Goal: Information Seeking & Learning: Learn about a topic

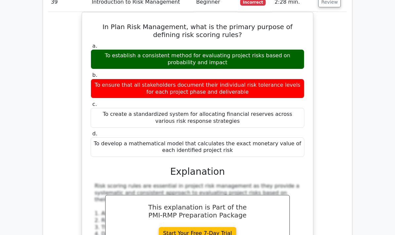
scroll to position [4344, 0]
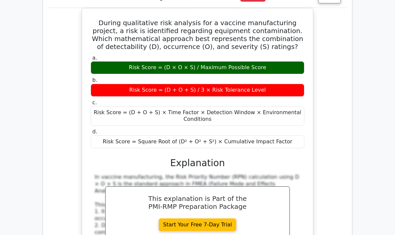
scroll to position [4763, 0]
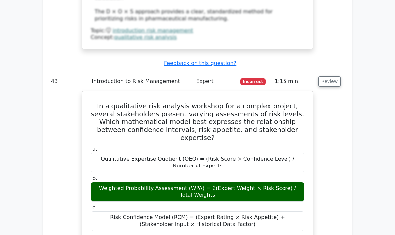
scroll to position [5141, 0]
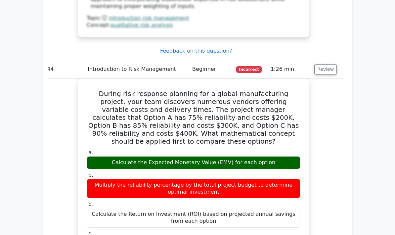
scroll to position [5528, 0]
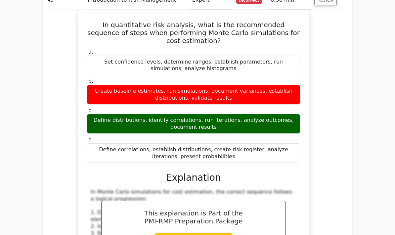
scroll to position [6028, 0]
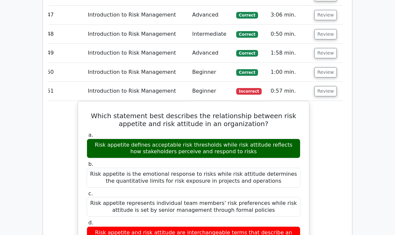
scroll to position [6438, 0]
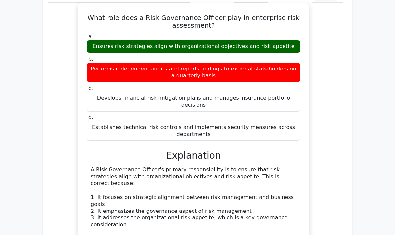
scroll to position [6954, 0]
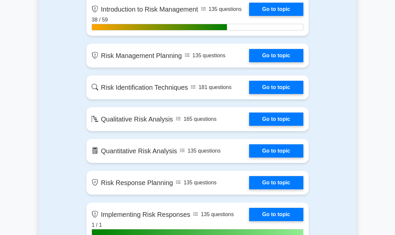
scroll to position [485, 0]
click at [280, 16] on link "Go to topic" at bounding box center [276, 9] width 54 height 13
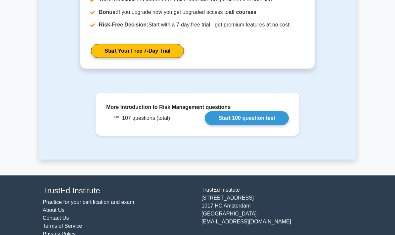
scroll to position [858, 0]
click at [251, 125] on link "Start 100 question test" at bounding box center [247, 118] width 84 height 14
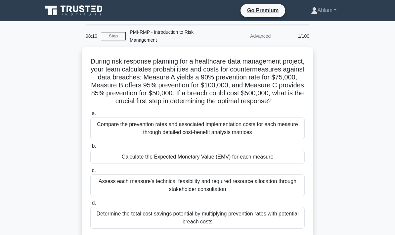
click at [262, 164] on div "Calculate the Expected Monetary Value (EMV) for each measure" at bounding box center [197, 157] width 214 height 14
click at [90, 148] on input "b. Calculate the Expected Monetary Value (EMV) for each measure" at bounding box center [90, 146] width 0 height 4
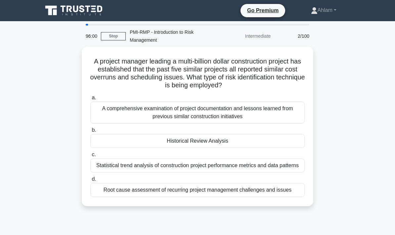
click at [264, 140] on div "Historical Review Analysis" at bounding box center [197, 141] width 214 height 14
click at [90, 132] on input "b. Historical Review Analysis" at bounding box center [90, 130] width 0 height 4
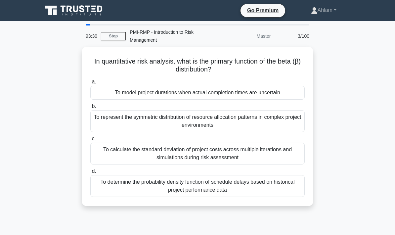
click at [280, 94] on div "To model project durations when actual completion times are uncertain" at bounding box center [197, 93] width 214 height 14
click at [90, 84] on input "a. To model project durations when actual completion times are uncertain" at bounding box center [90, 82] width 0 height 4
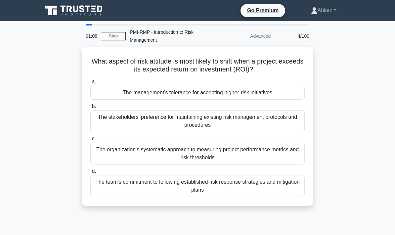
click at [274, 122] on div "The stakeholders' preference for maintaining existing risk management protocols…" at bounding box center [197, 121] width 214 height 22
click at [90, 109] on input "b. The stakeholders' preference for maintaining existing risk management protoc…" at bounding box center [90, 106] width 0 height 4
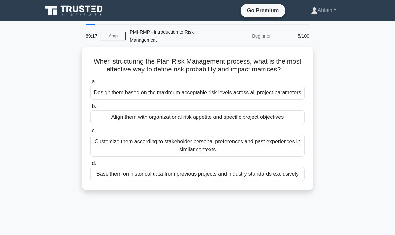
click at [281, 124] on div "Align them with organizational risk appetite and specific project objectives" at bounding box center [197, 117] width 214 height 14
click at [90, 109] on input "b. Align them with organizational risk appetite and specific project objectives" at bounding box center [90, 106] width 0 height 4
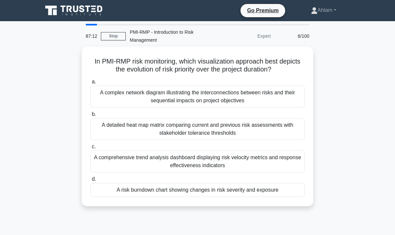
click at [273, 105] on div "A complex network diagram illustrating the interconnections between risks and t…" at bounding box center [197, 97] width 214 height 22
click at [90, 84] on input "a. A complex network diagram illustrating the interconnections between risks an…" at bounding box center [90, 82] width 0 height 4
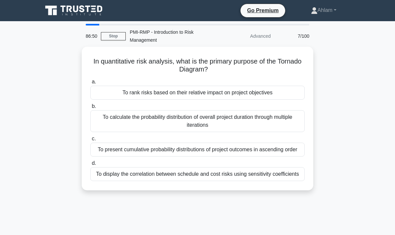
click at [290, 93] on div "To rank risks based on their relative impact on project objectives" at bounding box center [197, 93] width 214 height 14
click at [90, 84] on input "a. To rank risks based on their relative impact on project objectives" at bounding box center [90, 82] width 0 height 4
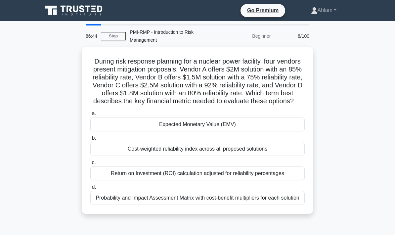
click at [276, 131] on div "Expected Monetary Value (EMV)" at bounding box center [197, 124] width 214 height 14
click at [90, 116] on input "a. Expected Monetary Value (EMV)" at bounding box center [90, 113] width 0 height 4
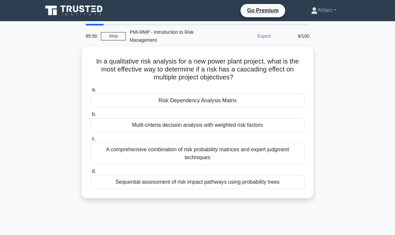
click at [285, 100] on div "Risk Dependency Analysis Matrix" at bounding box center [197, 101] width 214 height 14
click at [90, 92] on input "a. Risk Dependency Analysis Matrix" at bounding box center [90, 90] width 0 height 4
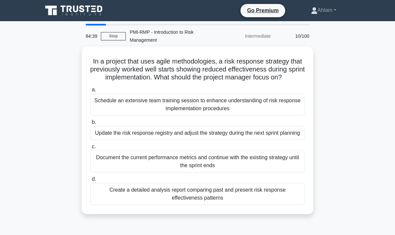
click at [288, 140] on div "Update the risk response registry and adjust the strategy during the next sprin…" at bounding box center [197, 133] width 214 height 14
click at [90, 124] on input "b. Update the risk response registry and adjust the strategy during the next sp…" at bounding box center [90, 122] width 0 height 4
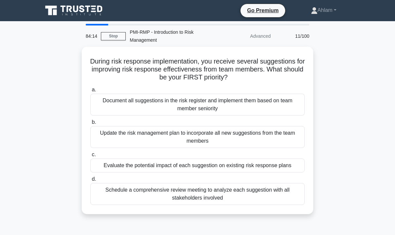
click at [277, 169] on div "Evaluate the potential impact of each suggestion on existing risk response plans" at bounding box center [197, 165] width 214 height 14
click at [90, 157] on input "c. Evaluate the potential impact of each suggestion on existing risk response p…" at bounding box center [90, 155] width 0 height 4
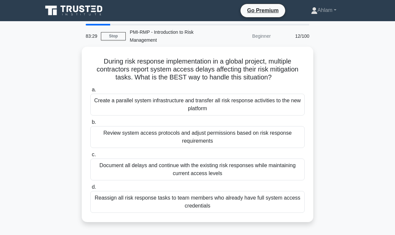
click at [276, 145] on div "Review system access protocols and adjust permissions based on risk response re…" at bounding box center [197, 137] width 214 height 22
click at [90, 124] on input "b. Review system access protocols and adjust permissions based on risk response…" at bounding box center [90, 122] width 0 height 4
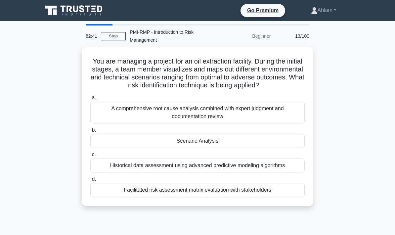
click at [245, 148] on div "Scenario Analysis" at bounding box center [197, 141] width 214 height 14
click at [90, 132] on input "b. Scenario Analysis" at bounding box center [90, 130] width 0 height 4
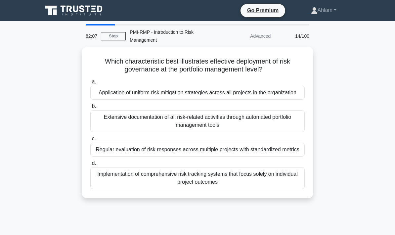
click at [262, 156] on div "Regular evaluation of risk responses across multiple projects with standardized…" at bounding box center [197, 150] width 214 height 14
click at [90, 141] on input "c. Regular evaluation of risk responses across multiple projects with standardi…" at bounding box center [90, 139] width 0 height 4
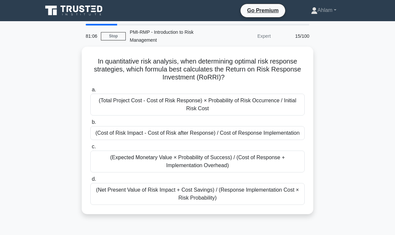
click at [280, 108] on div "(Total Project Cost - Cost of Risk Response) × Probability of Risk Occurrence /…" at bounding box center [197, 105] width 214 height 22
click at [90, 92] on input "a. (Total Project Cost - Cost of Risk Response) × Probability of Risk Occurrenc…" at bounding box center [90, 90] width 0 height 4
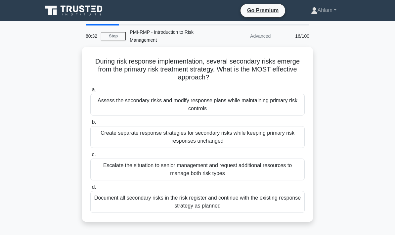
click at [261, 134] on div "Create separate response strategies for secondary risks while keeping primary r…" at bounding box center [197, 137] width 214 height 22
click at [90, 124] on input "b. Create separate response strategies for secondary risks while keeping primar…" at bounding box center [90, 122] width 0 height 4
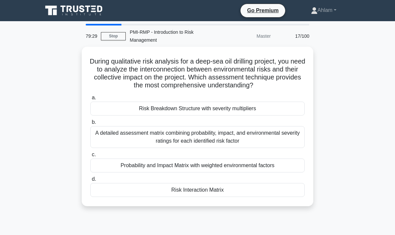
click at [230, 172] on div "Probability and Impact Matrix with weighted environmental factors" at bounding box center [197, 165] width 214 height 14
click at [90, 157] on input "c. Probability and Impact Matrix with weighted environmental factors" at bounding box center [90, 155] width 0 height 4
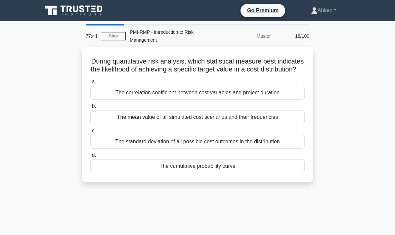
click at [267, 124] on div "The mean value of all simulated cost scenarios and their frequencies" at bounding box center [197, 117] width 214 height 14
click at [90, 109] on input "b. The mean value of all simulated cost scenarios and their frequencies" at bounding box center [90, 106] width 0 height 4
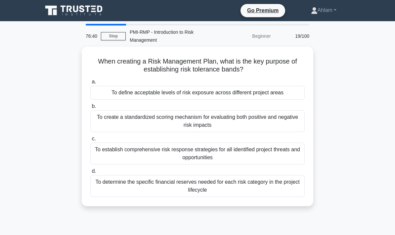
click at [281, 93] on div "To define acceptable levels of risk exposure across different project areas" at bounding box center [197, 93] width 214 height 14
click at [90, 84] on input "a. To define acceptable levels of risk exposure across different project areas" at bounding box center [90, 82] width 0 height 4
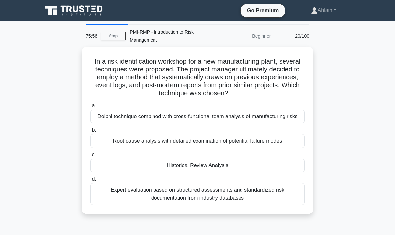
click at [217, 172] on div "Historical Review Analysis" at bounding box center [197, 165] width 214 height 14
click at [90, 157] on input "c. Historical Review Analysis" at bounding box center [90, 155] width 0 height 4
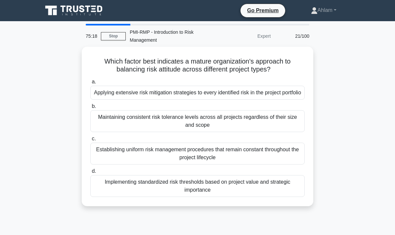
click at [222, 191] on div "Implementing standardized risk thresholds based on project value and strategic …" at bounding box center [197, 186] width 214 height 22
click at [90, 173] on input "d. Implementing standardized risk thresholds based on project value and strateg…" at bounding box center [90, 171] width 0 height 4
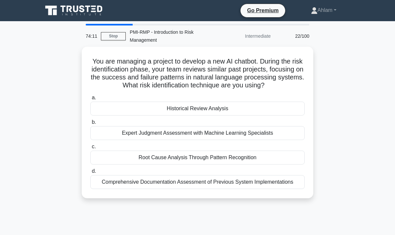
click at [261, 115] on div "Historical Review Analysis" at bounding box center [197, 109] width 214 height 14
click at [90, 100] on input "a. Historical Review Analysis" at bounding box center [90, 98] width 0 height 4
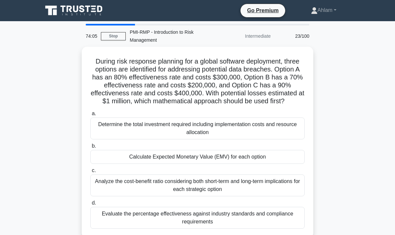
click at [231, 164] on div "Calculate Expected Monetary Value (EMV) for each option" at bounding box center [197, 157] width 214 height 14
click at [90, 148] on input "b. Calculate Expected Monetary Value (EMV) for each option" at bounding box center [90, 146] width 0 height 4
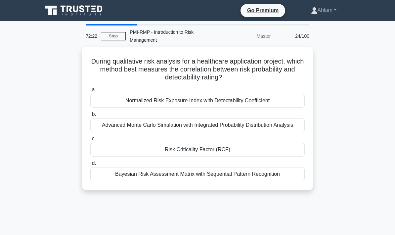
click at [235, 156] on div "Risk Criticality Factor (RCF)" at bounding box center [197, 150] width 214 height 14
click at [90, 141] on input "c. Risk Criticality Factor (RCF)" at bounding box center [90, 139] width 0 height 4
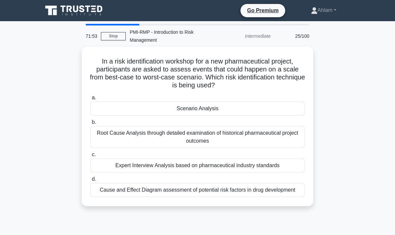
click at [112, 36] on link "Stop" at bounding box center [113, 36] width 25 height 8
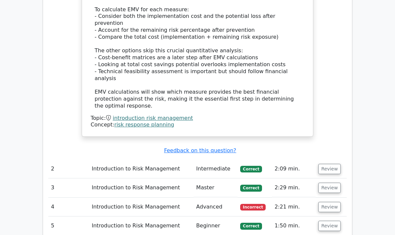
scroll to position [815, 0]
click at [326, 202] on button "Review" at bounding box center [329, 207] width 22 height 10
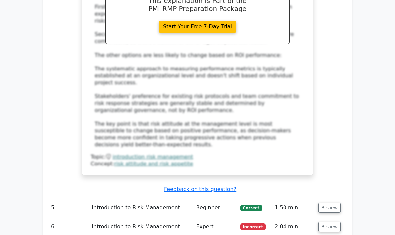
scroll to position [1219, 0]
click at [327, 222] on button "Review" at bounding box center [329, 227] width 22 height 10
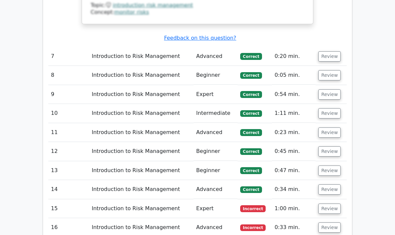
scroll to position [1767, 0]
click at [327, 203] on button "Review" at bounding box center [329, 208] width 22 height 10
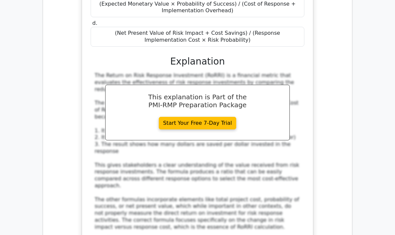
scroll to position [2092, 0]
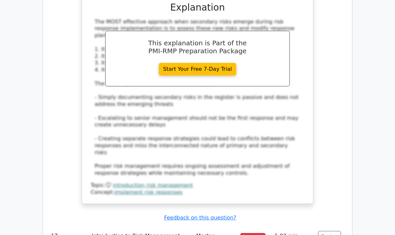
scroll to position [2552, 0]
click at [329, 231] on button "Review" at bounding box center [329, 236] width 22 height 10
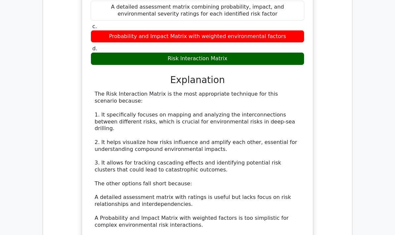
scroll to position [2884, 0]
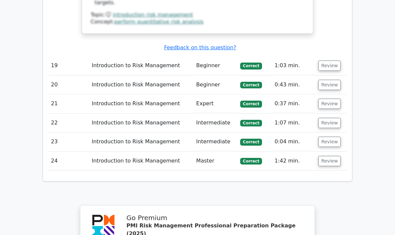
scroll to position [3499, 0]
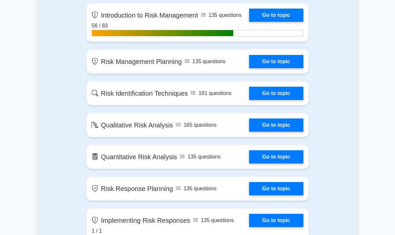
scroll to position [479, 0]
click at [275, 100] on link "Go to topic" at bounding box center [276, 93] width 54 height 13
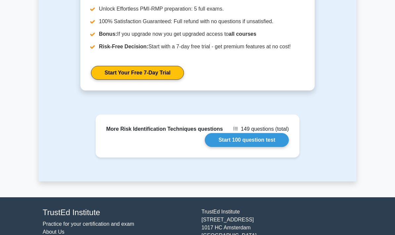
scroll to position [772, 0]
click at [232, 147] on link "Start 100 question test" at bounding box center [247, 140] width 84 height 14
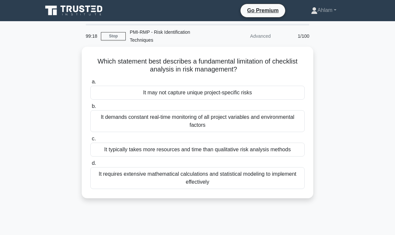
click at [215, 90] on div "It may not capture unique project-specific risks" at bounding box center [197, 93] width 214 height 14
click at [90, 84] on input "a. It may not capture unique project-specific risks" at bounding box center [90, 82] width 0 height 4
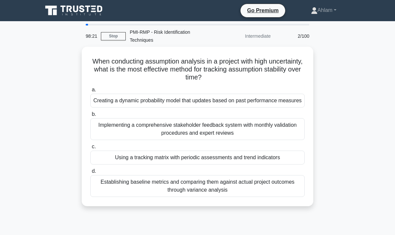
click at [238, 164] on div "Using a tracking matrix with periodic assessments and trend indicators" at bounding box center [197, 158] width 214 height 14
click at [90, 149] on input "c. Using a tracking matrix with periodic assessments and trend indicators" at bounding box center [90, 147] width 0 height 4
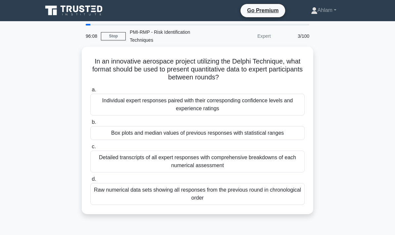
click at [240, 161] on div "Detailed transcripts of all expert responses with comprehensive breakdowns of e…" at bounding box center [197, 162] width 214 height 22
click at [90, 149] on input "c. Detailed transcripts of all expert responses with comprehensive breakdowns o…" at bounding box center [90, 147] width 0 height 4
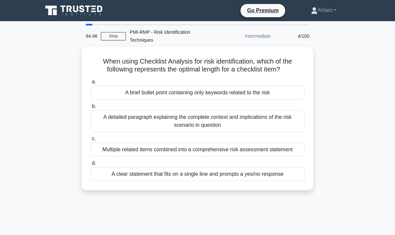
click at [271, 181] on div "A clear statement that fits on a single line and prompts a yes/no response" at bounding box center [197, 174] width 214 height 14
click at [90, 165] on input "d. A clear statement that fits on a single line and prompts a yes/no response" at bounding box center [90, 163] width 0 height 4
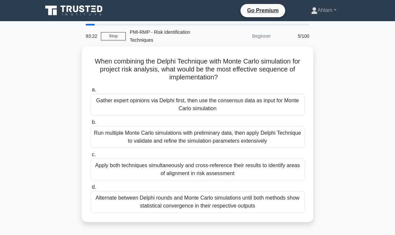
click at [285, 105] on div "Gather expert opinions via Delphi first, then use the consensus data as input f…" at bounding box center [197, 105] width 214 height 22
click at [90, 92] on input "a. Gather expert opinions via Delphi first, then use the consensus data as inpu…" at bounding box center [90, 90] width 0 height 4
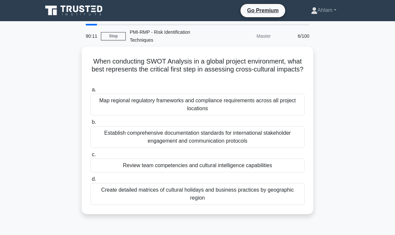
click at [282, 168] on div "Review team competencies and cultural intelligence capabilities" at bounding box center [197, 165] width 214 height 14
click at [90, 157] on input "c. Review team competencies and cultural intelligence capabilities" at bounding box center [90, 155] width 0 height 4
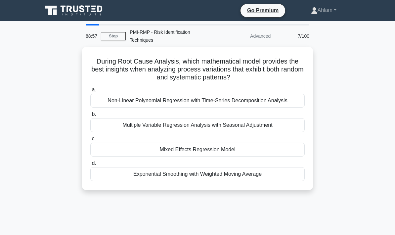
click at [276, 103] on div "Non-Linear Polynomial Regression with Time-Series Decomposition Analysis" at bounding box center [197, 101] width 214 height 14
click at [90, 92] on input "a. Non-Linear Polynomial Regression with Time-Series Decomposition Analysis" at bounding box center [90, 90] width 0 height 4
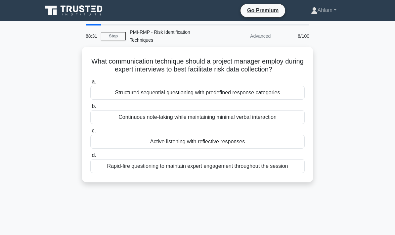
click at [292, 147] on div "Active listening with reflective responses" at bounding box center [197, 142] width 214 height 14
click at [90, 133] on input "c. Active listening with reflective responses" at bounding box center [90, 131] width 0 height 4
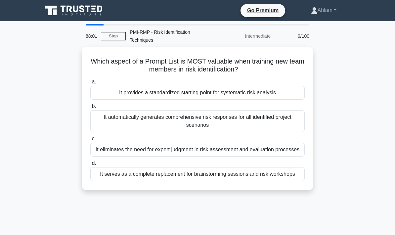
click at [282, 123] on div "It automatically generates comprehensive risk responses for all identified proj…" at bounding box center [197, 121] width 214 height 22
click at [90, 109] on input "b. It automatically generates comprehensive risk responses for all identified p…" at bounding box center [90, 106] width 0 height 4
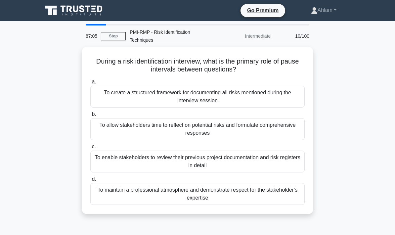
click at [289, 131] on div "To allow stakeholders time to reflect on potential risks and formulate comprehe…" at bounding box center [197, 129] width 214 height 22
click at [90, 116] on input "b. To allow stakeholders time to reflect on potential risks and formulate compr…" at bounding box center [90, 114] width 0 height 4
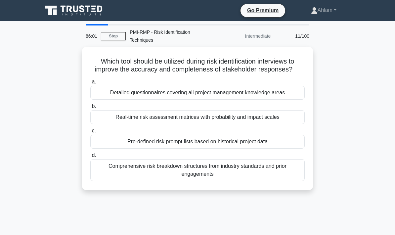
click at [283, 124] on div "Real-time risk assessment matrices with probability and impact scales" at bounding box center [197, 117] width 214 height 14
click at [90, 109] on input "b. Real-time risk assessment matrices with probability and impact scales" at bounding box center [90, 106] width 0 height 4
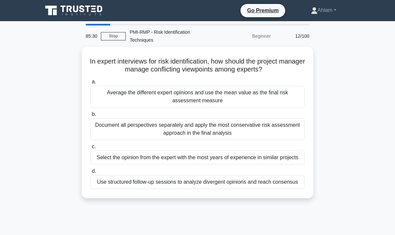
click at [291, 189] on div "Use structured follow-up sessions to analyze divergent opinions and reach conse…" at bounding box center [197, 182] width 214 height 14
click at [90, 173] on input "d. Use structured follow-up sessions to analyze divergent opinions and reach co…" at bounding box center [90, 171] width 0 height 4
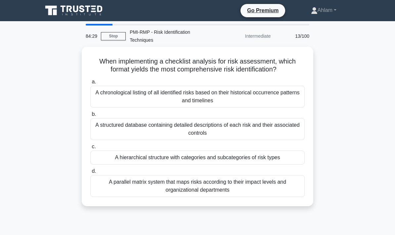
click at [293, 139] on div "A structured database containing detailed descriptions of each risk and their a…" at bounding box center [197, 129] width 214 height 22
click at [90, 116] on input "b. A structured database containing detailed descriptions of each risk and thei…" at bounding box center [90, 114] width 0 height 4
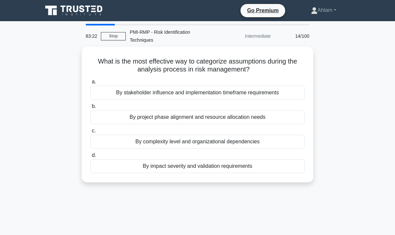
click at [291, 121] on div "By project phase alignment and resource allocation needs" at bounding box center [197, 117] width 214 height 14
click at [90, 109] on input "b. By project phase alignment and resource allocation needs" at bounding box center [90, 106] width 0 height 4
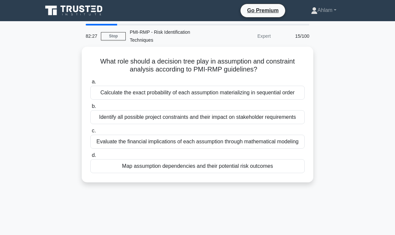
click at [264, 173] on div "Map assumption dependencies and their potential risk outcomes" at bounding box center [197, 166] width 214 height 14
click at [90, 157] on input "d. Map assumption dependencies and their potential risk outcomes" at bounding box center [90, 155] width 0 height 4
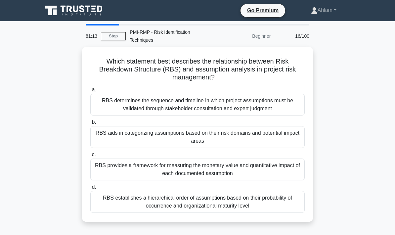
click at [251, 137] on div "RBS aids in categorizing assumptions based on their risk domains and potential …" at bounding box center [197, 137] width 214 height 22
click at [90, 124] on input "b. RBS aids in categorizing assumptions based on their risk domains and potenti…" at bounding box center [90, 122] width 0 height 4
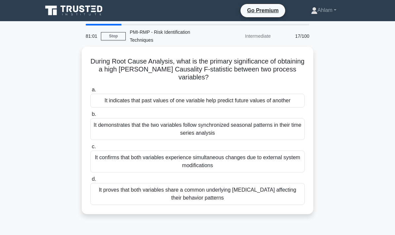
click at [111, 35] on link "Stop" at bounding box center [113, 36] width 25 height 8
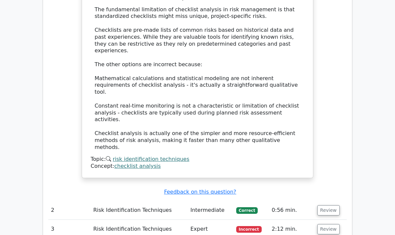
scroll to position [706, 0]
click at [329, 224] on button "Review" at bounding box center [328, 229] width 22 height 10
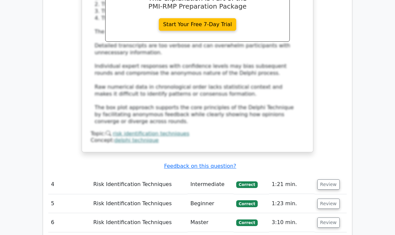
scroll to position [1143, 0]
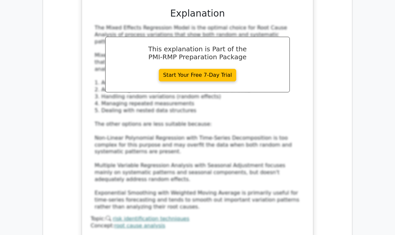
scroll to position [1521, 0]
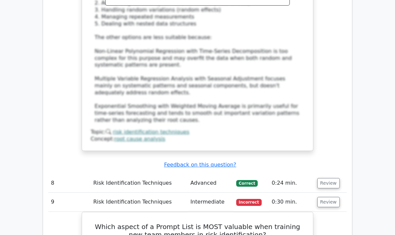
scroll to position [1603, 0]
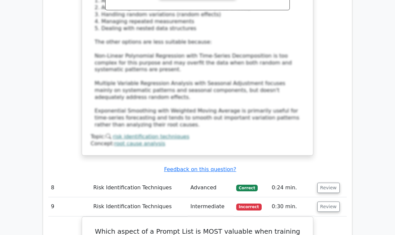
click at [327, 183] on button "Review" at bounding box center [328, 188] width 22 height 10
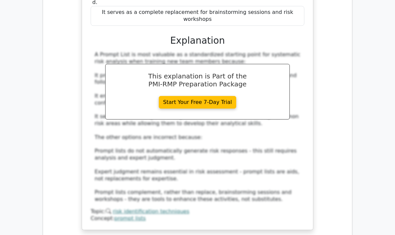
scroll to position [2278, 0]
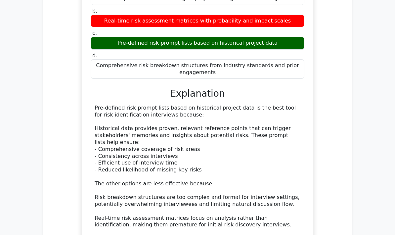
scroll to position [2623, 0]
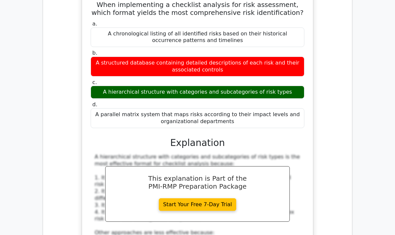
scroll to position [2978, 0]
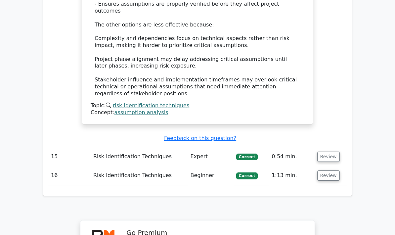
scroll to position [3582, 0]
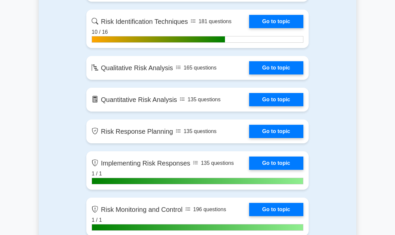
scroll to position [551, 0]
click at [273, 74] on link "Go to topic" at bounding box center [276, 67] width 54 height 13
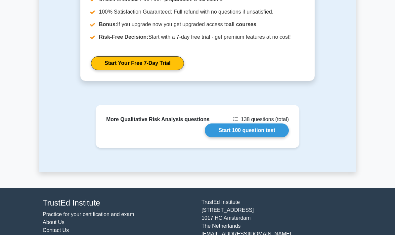
scroll to position [936, 0]
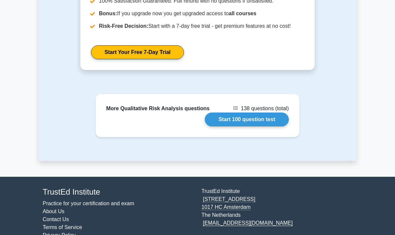
click at [222, 126] on link "Start 100 question test" at bounding box center [247, 119] width 84 height 14
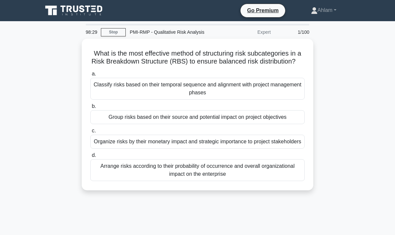
click at [222, 181] on div "Arrange risks according to their probability of occurrence and overall organiza…" at bounding box center [197, 170] width 214 height 22
click at [90, 157] on input "d. Arrange risks according to their probability of occurrence and overall organ…" at bounding box center [90, 155] width 0 height 4
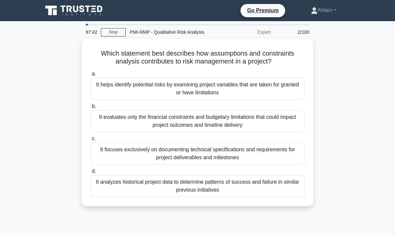
click at [258, 95] on div "It helps identify potential risks by examining project variables that are taken…" at bounding box center [197, 89] width 214 height 22
click at [90, 76] on input "a. It helps identify potential risks by examining project variables that are ta…" at bounding box center [90, 74] width 0 height 4
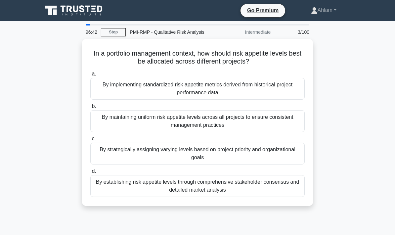
click at [274, 151] on div "By strategically assigning varying levels based on project priority and organiz…" at bounding box center [197, 154] width 214 height 22
click at [90, 141] on input "c. By strategically assigning varying levels based on project priority and orga…" at bounding box center [90, 139] width 0 height 4
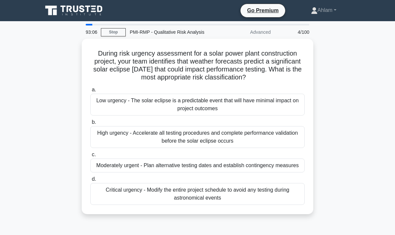
click at [295, 172] on div "Moderately urgent - Plan alternative testing dates and establish contingency me…" at bounding box center [197, 165] width 214 height 14
click at [90, 157] on input "c. Moderately urgent - Plan alternative testing dates and establish contingency…" at bounding box center [90, 155] width 0 height 4
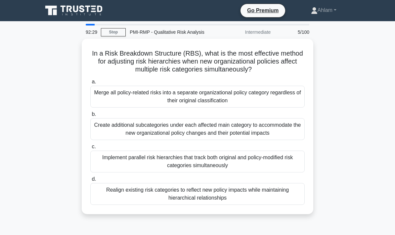
click at [294, 198] on div "Realign existing risk categories to reflect new policy impacts while maintainin…" at bounding box center [197, 194] width 214 height 22
click at [90, 181] on input "d. Realign existing risk categories to reflect new policy impacts while maintai…" at bounding box center [90, 179] width 0 height 4
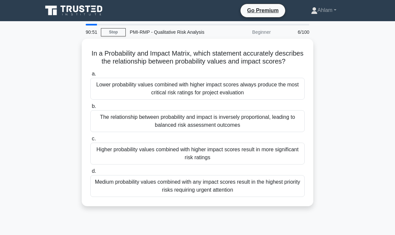
click at [290, 158] on div "Higher probability values combined with higher impact scores result in more sig…" at bounding box center [197, 154] width 214 height 22
click at [90, 141] on input "c. Higher probability values combined with higher impact scores result in more …" at bounding box center [90, 139] width 0 height 4
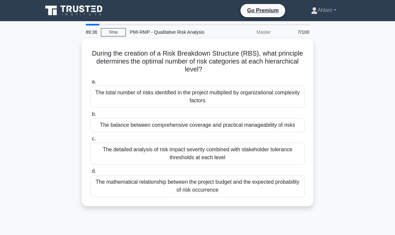
click at [111, 30] on link "Stop" at bounding box center [113, 32] width 25 height 8
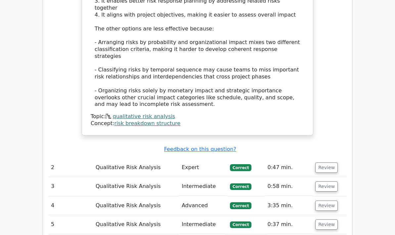
scroll to position [764, 0]
